Goal: Task Accomplishment & Management: Manage account settings

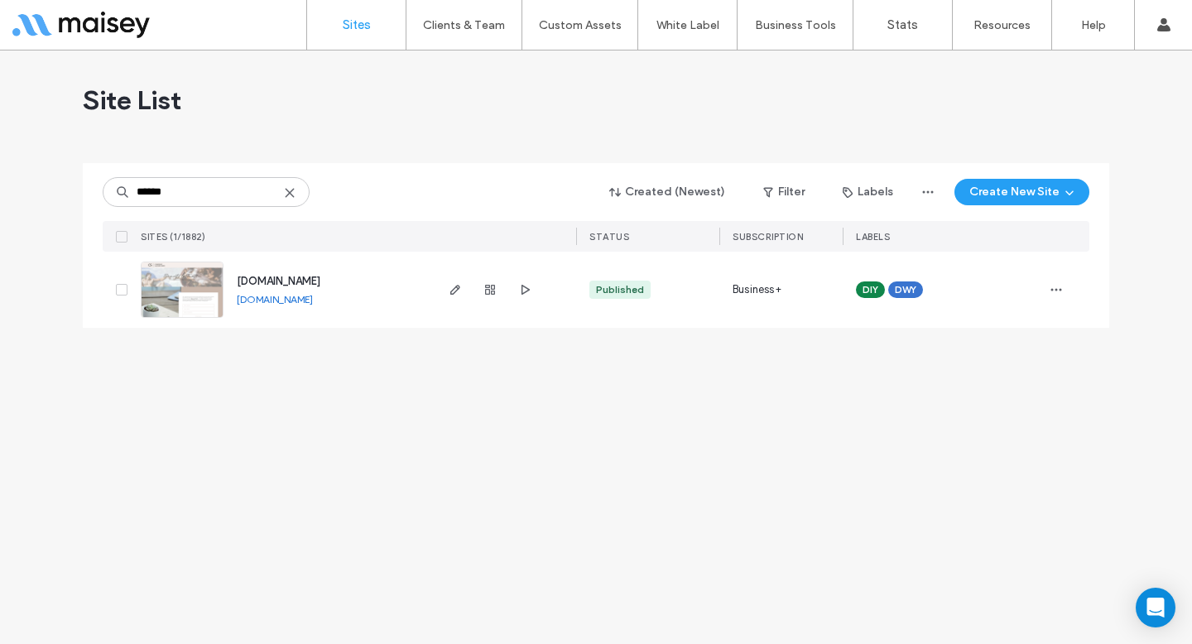
click at [311, 291] on div "www.carolesandford.com www.carolesandford.com" at bounding box center [328, 290] width 209 height 76
click at [311, 303] on link "www.carolesandford.com" at bounding box center [275, 299] width 76 height 12
click at [454, 287] on use "button" at bounding box center [455, 290] width 10 height 10
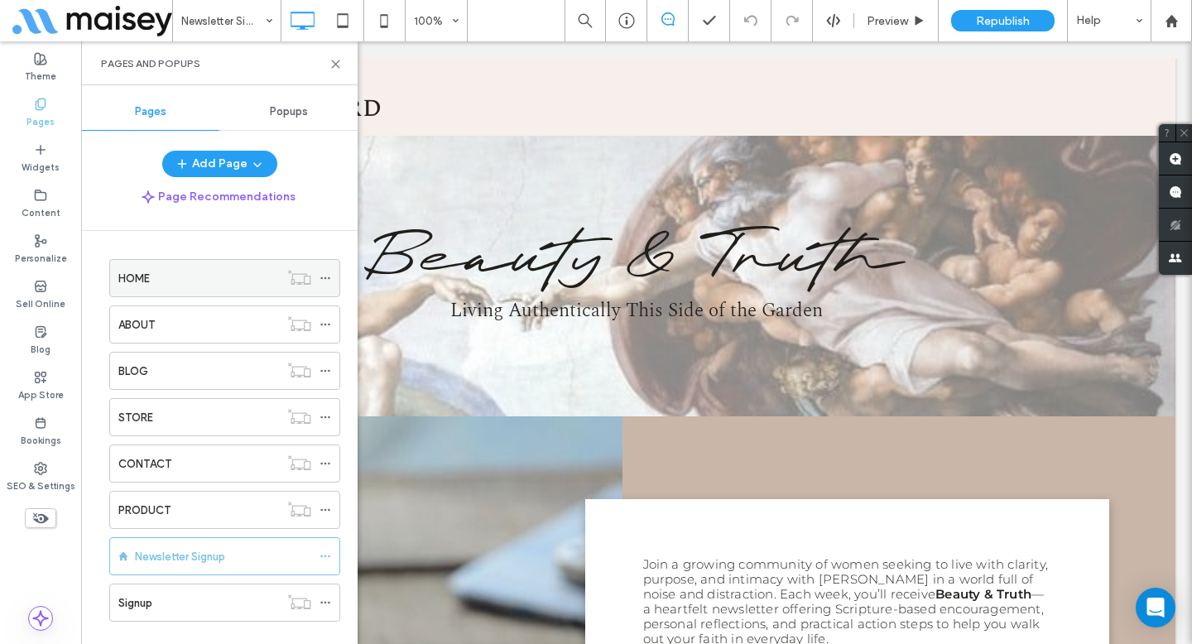
click at [196, 285] on div "HOME" at bounding box center [198, 278] width 161 height 17
click at [335, 65] on icon at bounding box center [335, 64] width 12 height 12
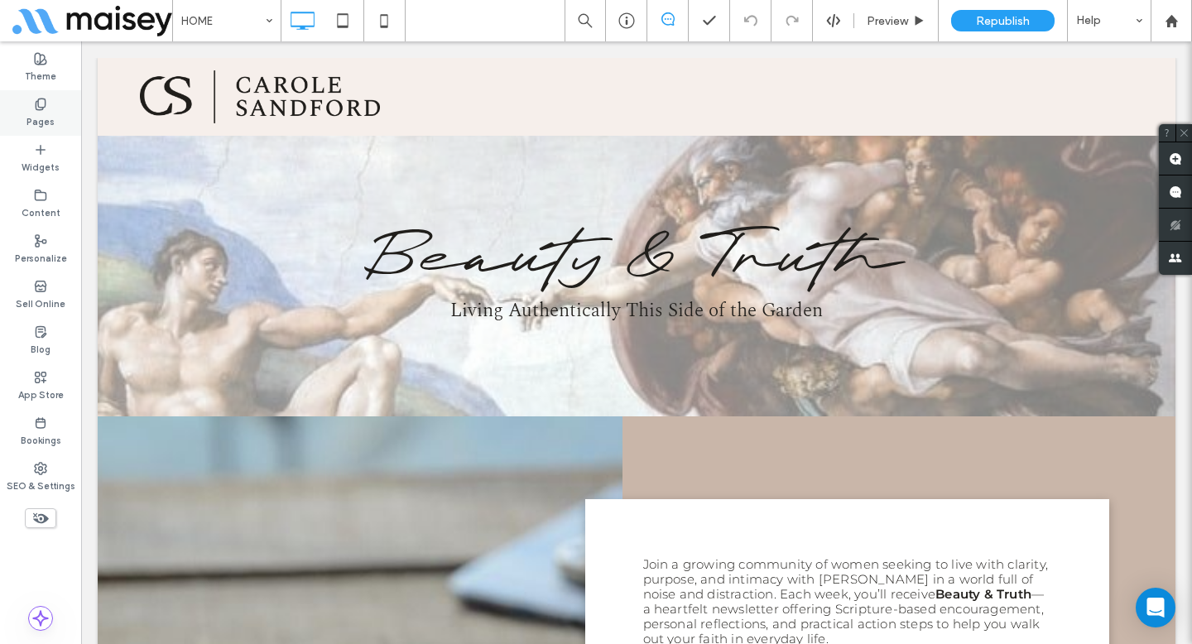
click at [31, 95] on div "Pages" at bounding box center [40, 113] width 81 height 46
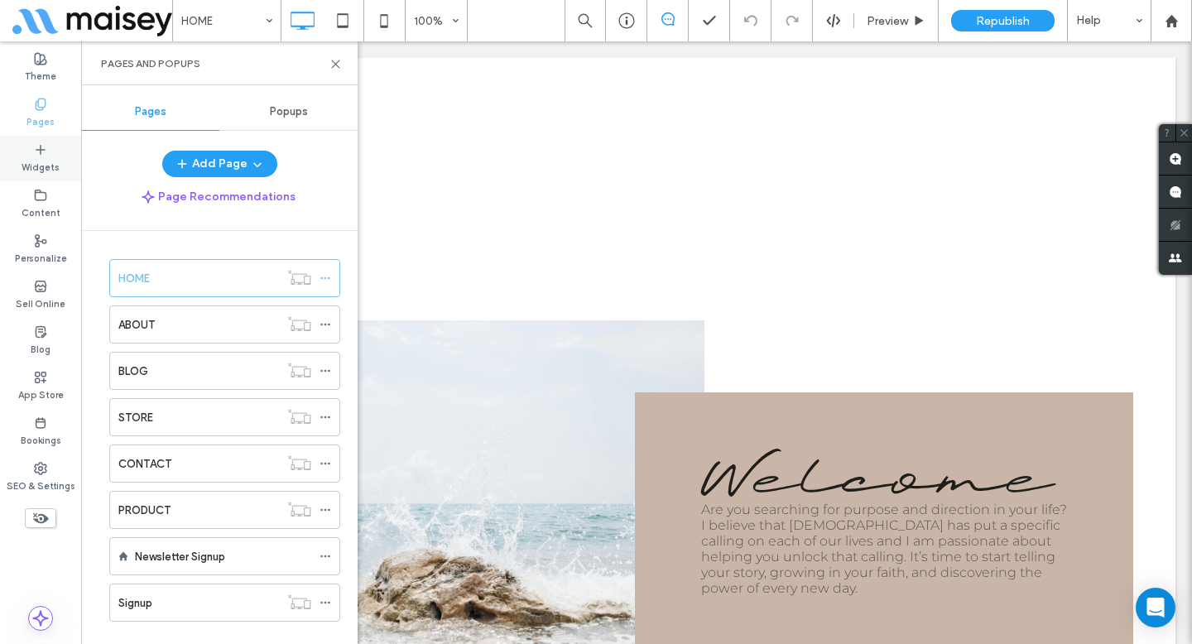
scroll to position [1523, 0]
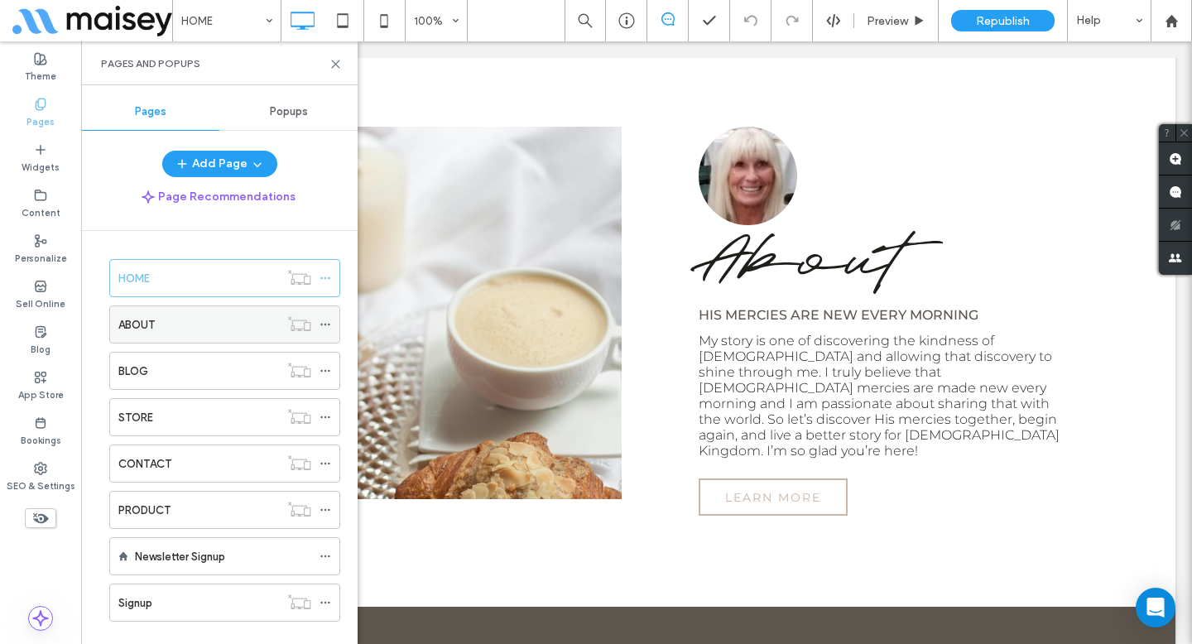
click at [164, 327] on div "ABOUT" at bounding box center [198, 324] width 161 height 17
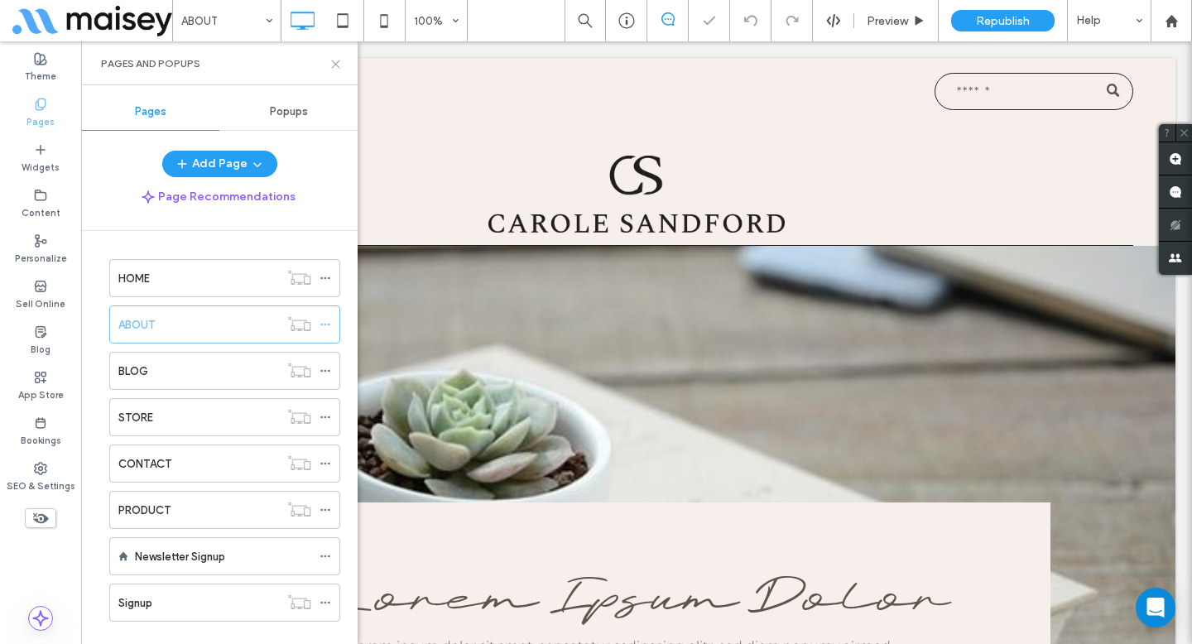
click at [334, 63] on use at bounding box center [335, 63] width 7 height 7
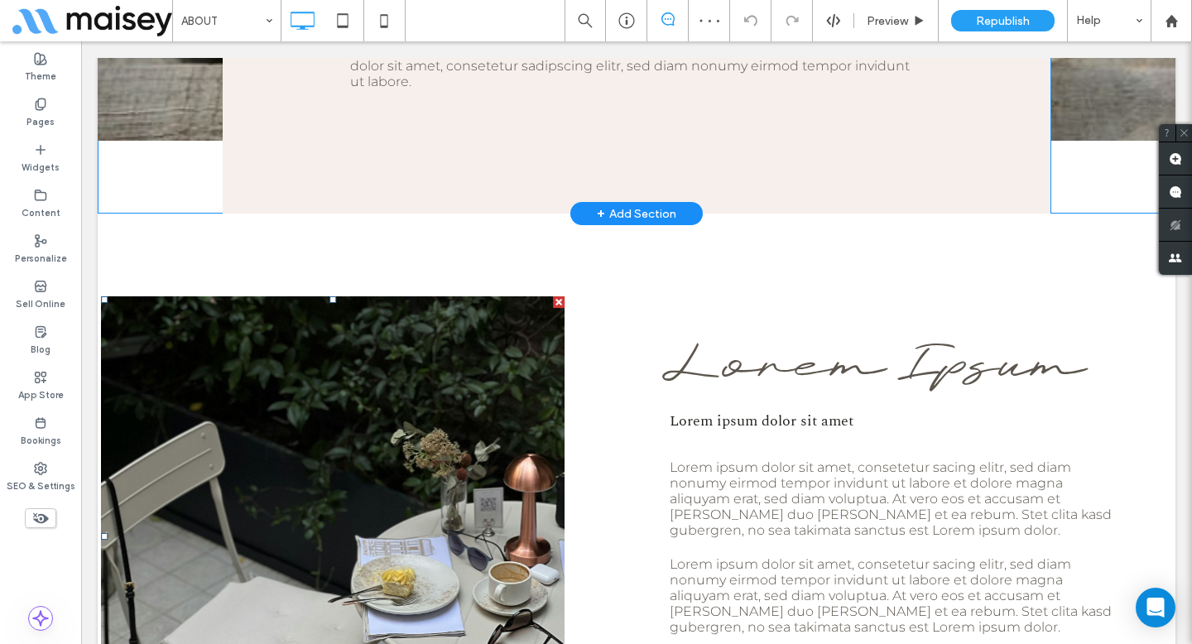
scroll to position [656, 0]
